Goal: Navigation & Orientation: Find specific page/section

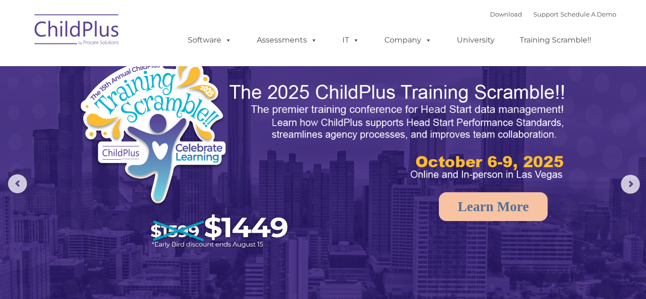
select select "MEDIUM"
click at [80, 15] on img at bounding box center [77, 31] width 95 height 47
select select "MEDIUM"
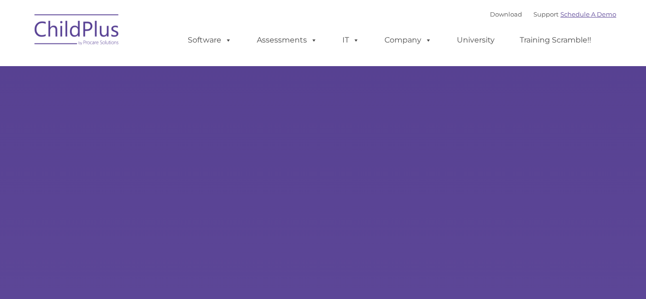
type input ""
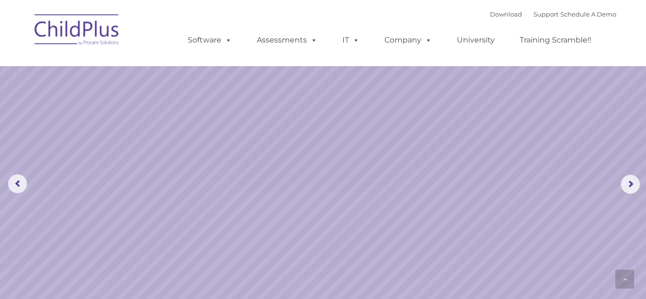
scroll to position [861, 0]
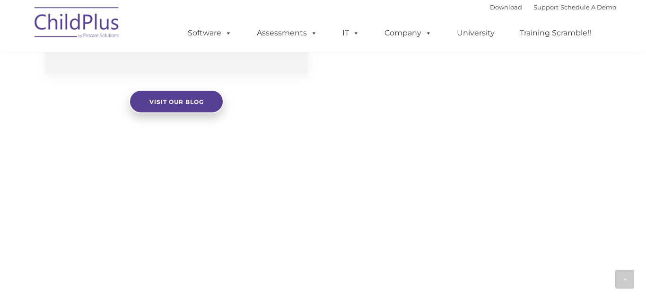
select select "MEDIUM"
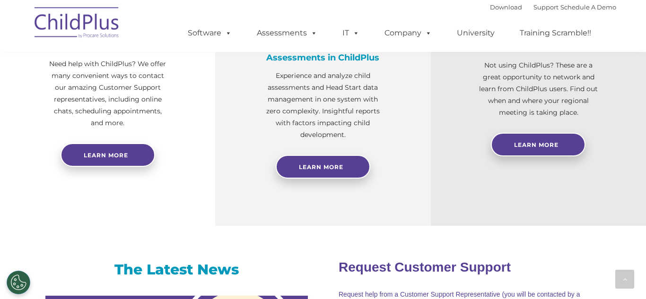
scroll to position [412, 0]
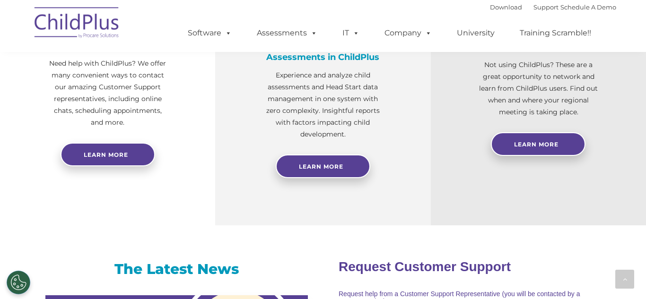
click at [460, 163] on div "Free Regional Meetings Not using ChildPlus? These are a great opportunity to ne…" at bounding box center [538, 91] width 215 height 268
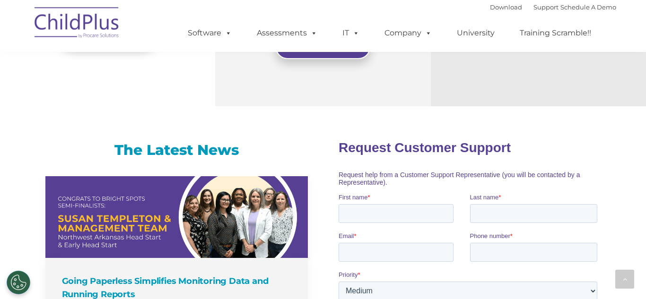
scroll to position [527, 0]
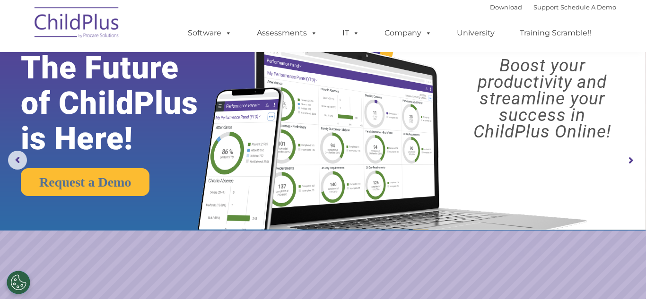
scroll to position [0, 0]
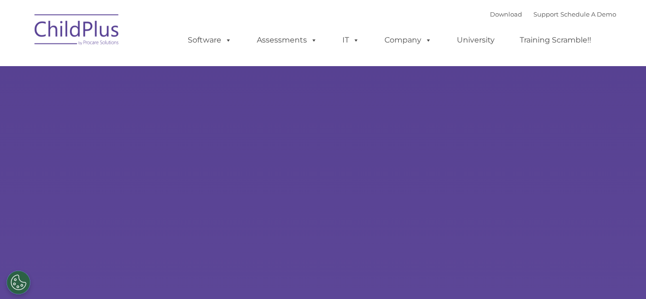
type input ""
select select "MEDIUM"
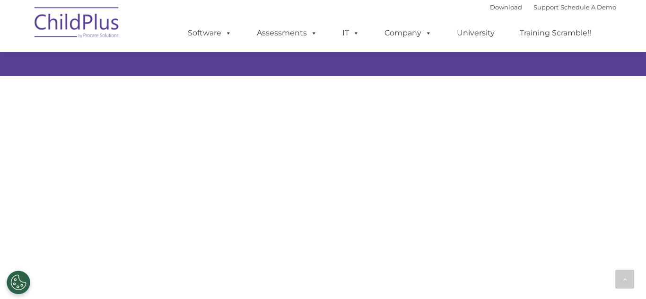
scroll to position [967, 0]
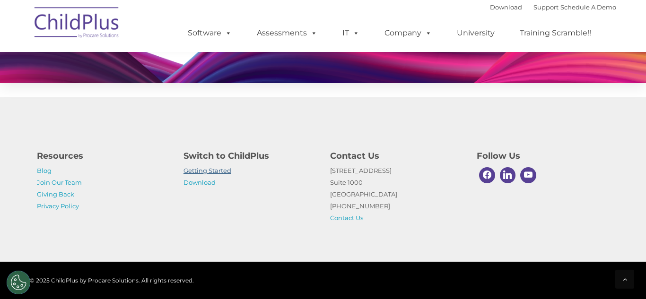
click at [216, 169] on link "Getting Started" at bounding box center [208, 171] width 48 height 8
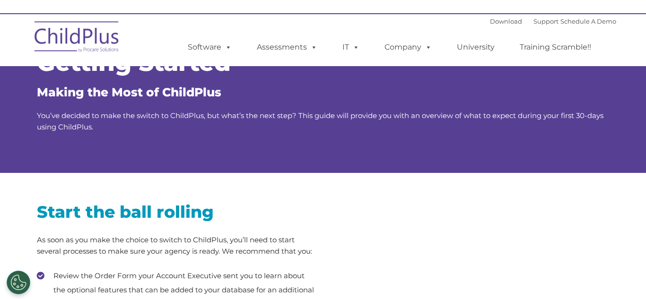
type input ""
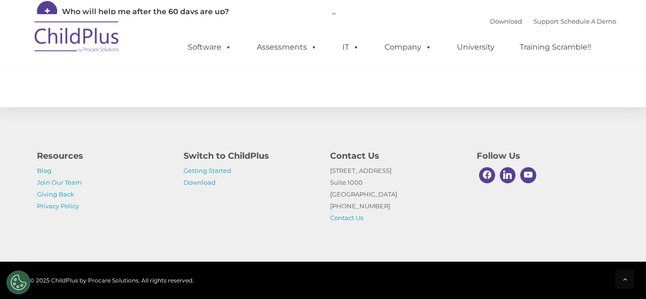
scroll to position [1539, 0]
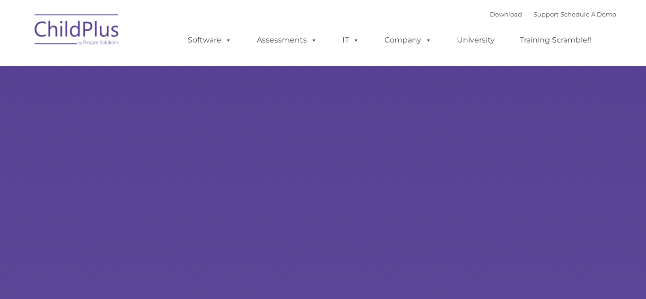
type input ""
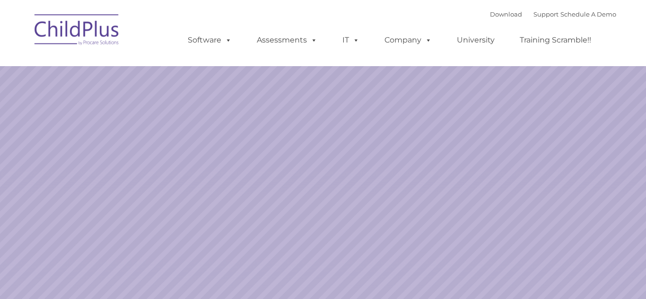
select select "MEDIUM"
